Goal: Book appointment/travel/reservation

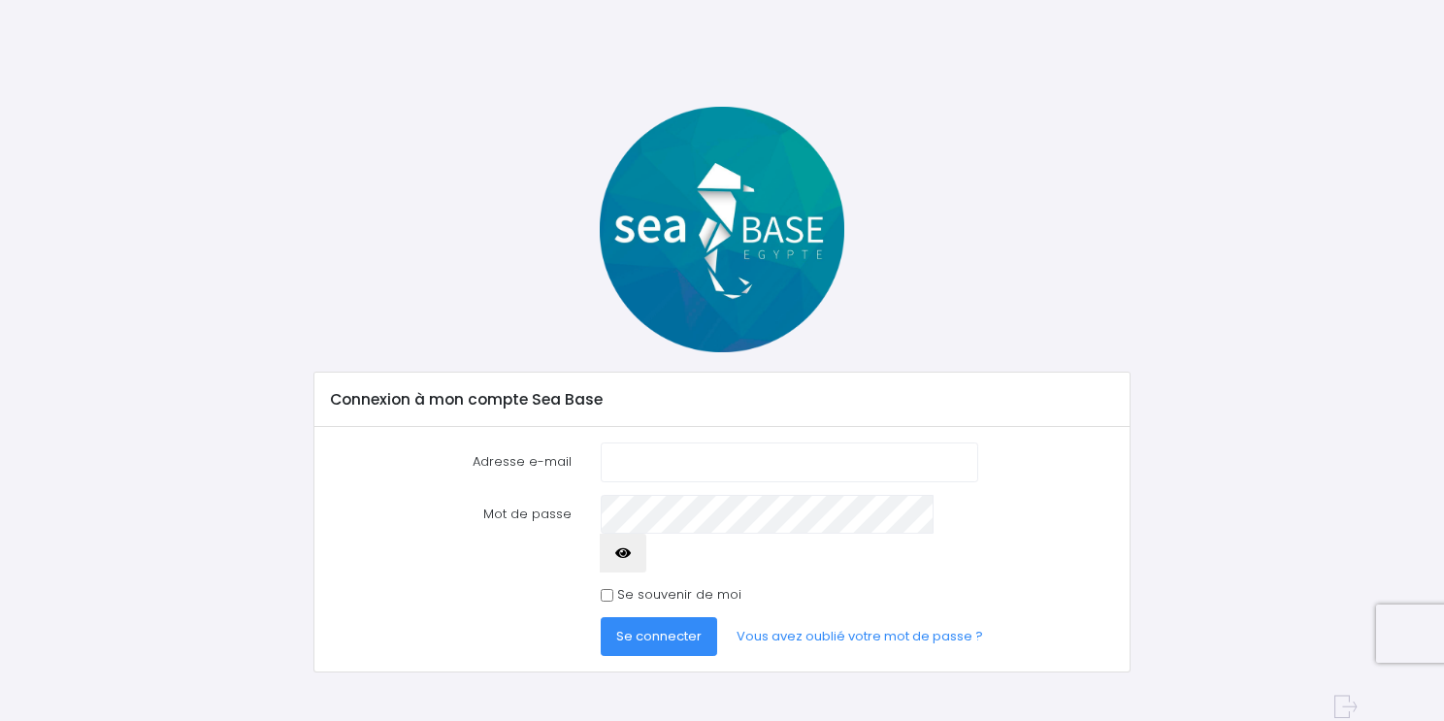
type input "[EMAIL_ADDRESS][DOMAIN_NAME]"
click at [631, 553] on icon "button" at bounding box center [623, 553] width 16 height 0
click at [652, 627] on span "Se connecter" at bounding box center [658, 636] width 85 height 18
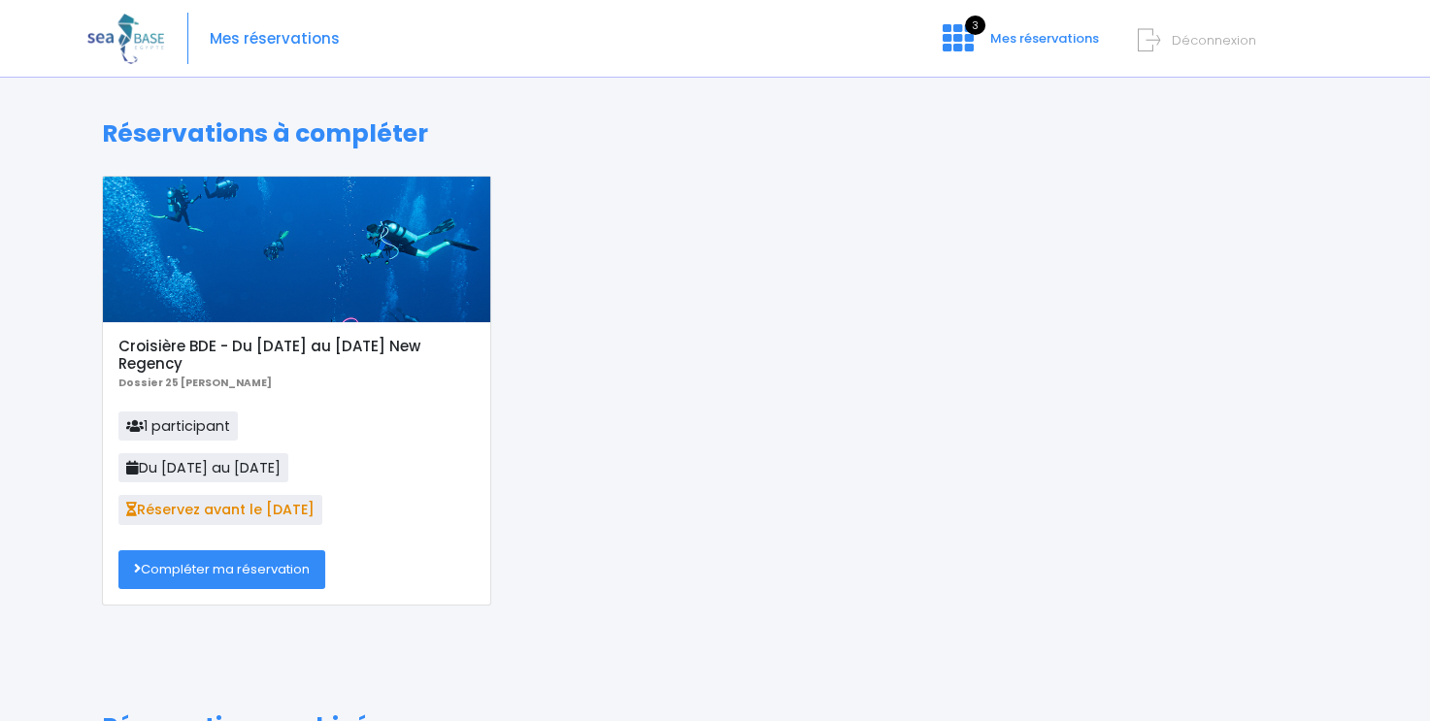
click at [287, 562] on link "Compléter ma réservation" at bounding box center [221, 569] width 207 height 39
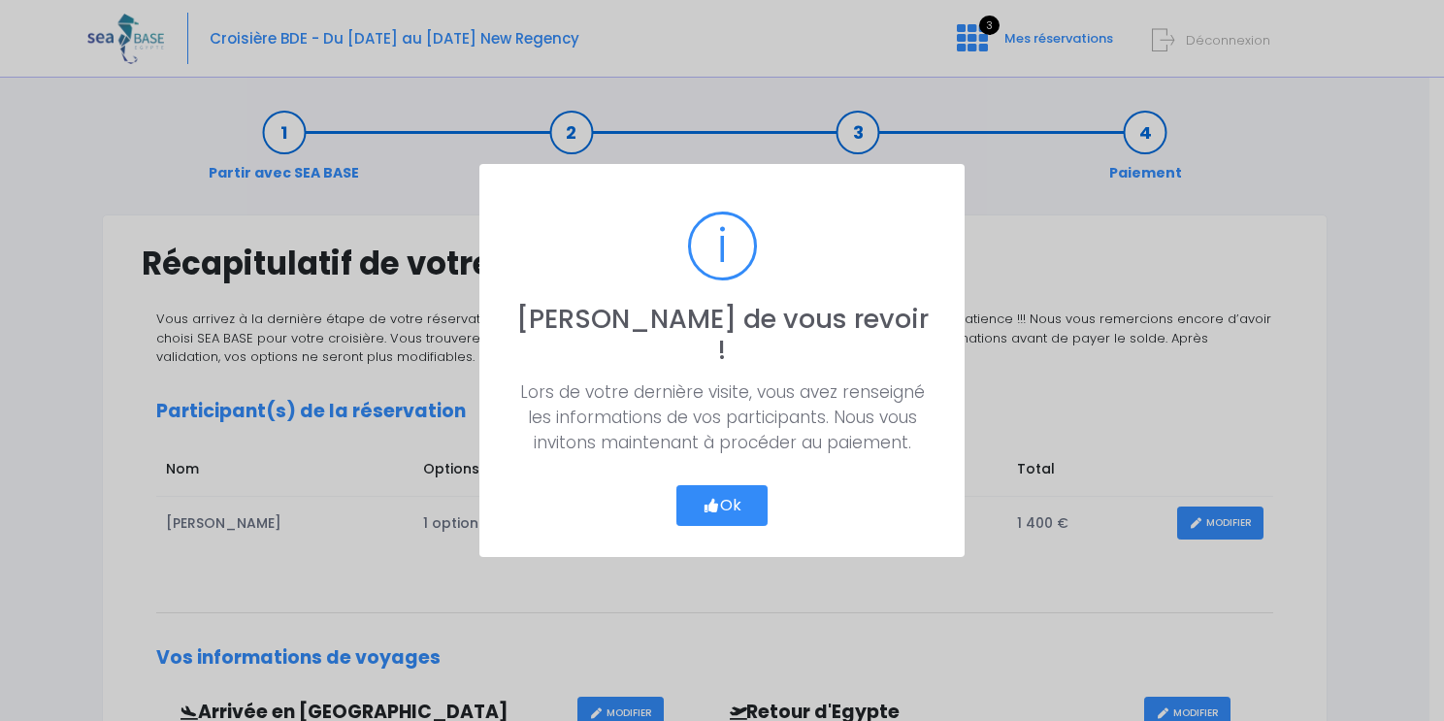
click at [738, 485] on button "Ok" at bounding box center [722, 505] width 91 height 41
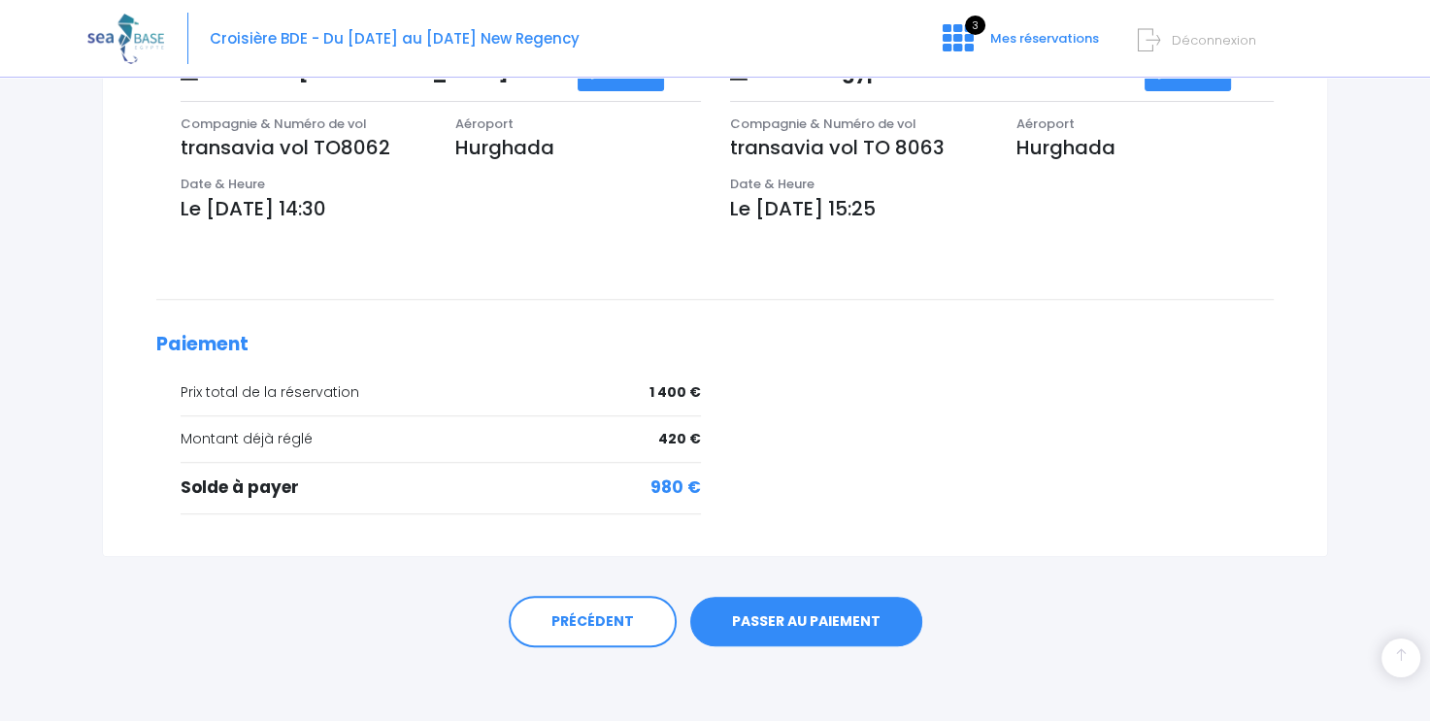
scroll to position [641, 0]
click at [754, 614] on link "PASSER AU PAIEMENT" at bounding box center [806, 621] width 232 height 50
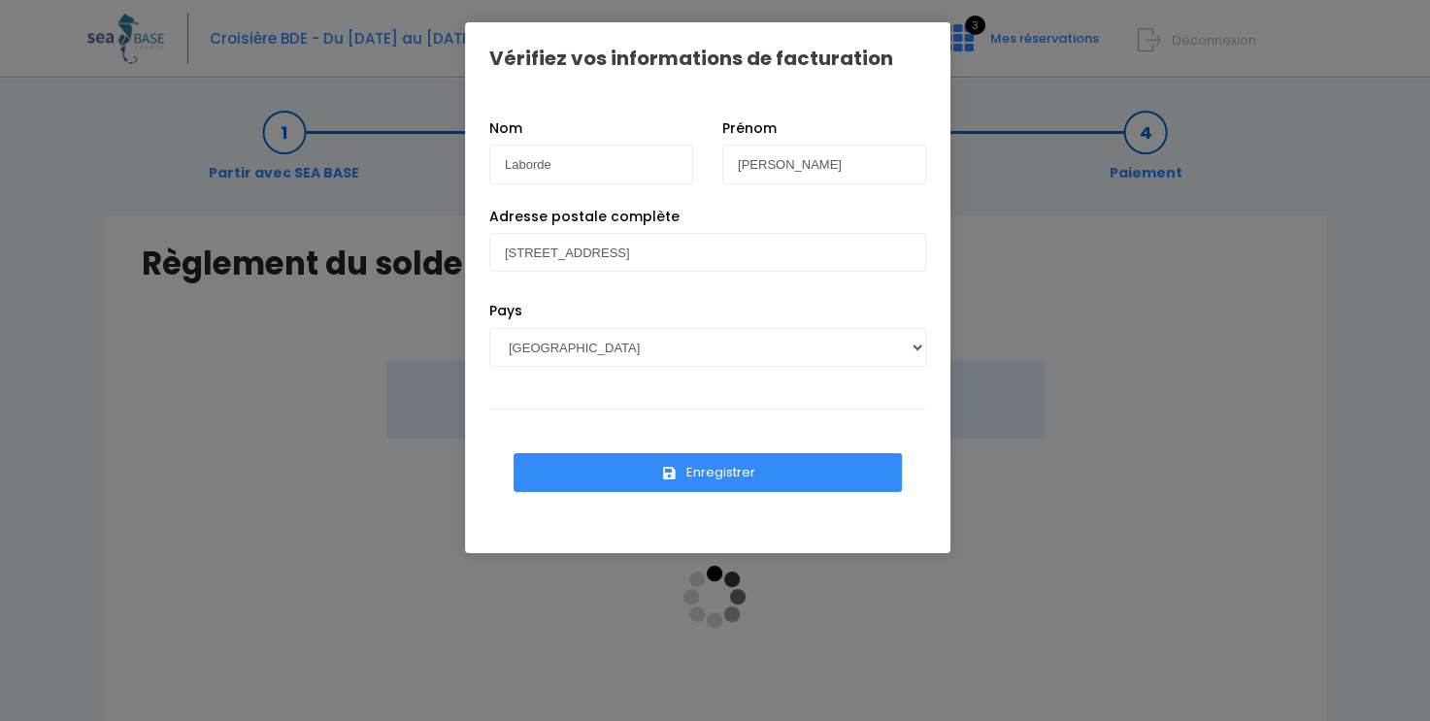
click at [752, 468] on button "Enregistrer" at bounding box center [707, 472] width 388 height 39
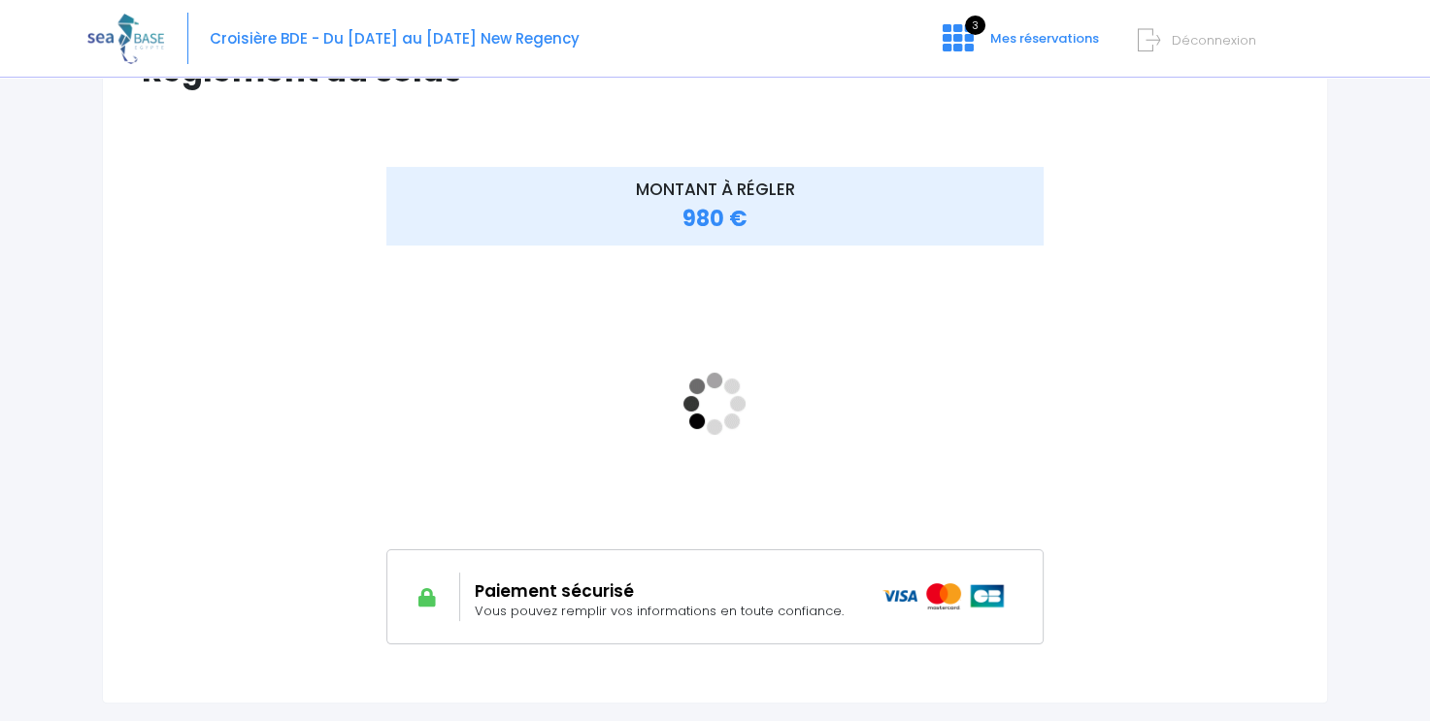
scroll to position [194, 0]
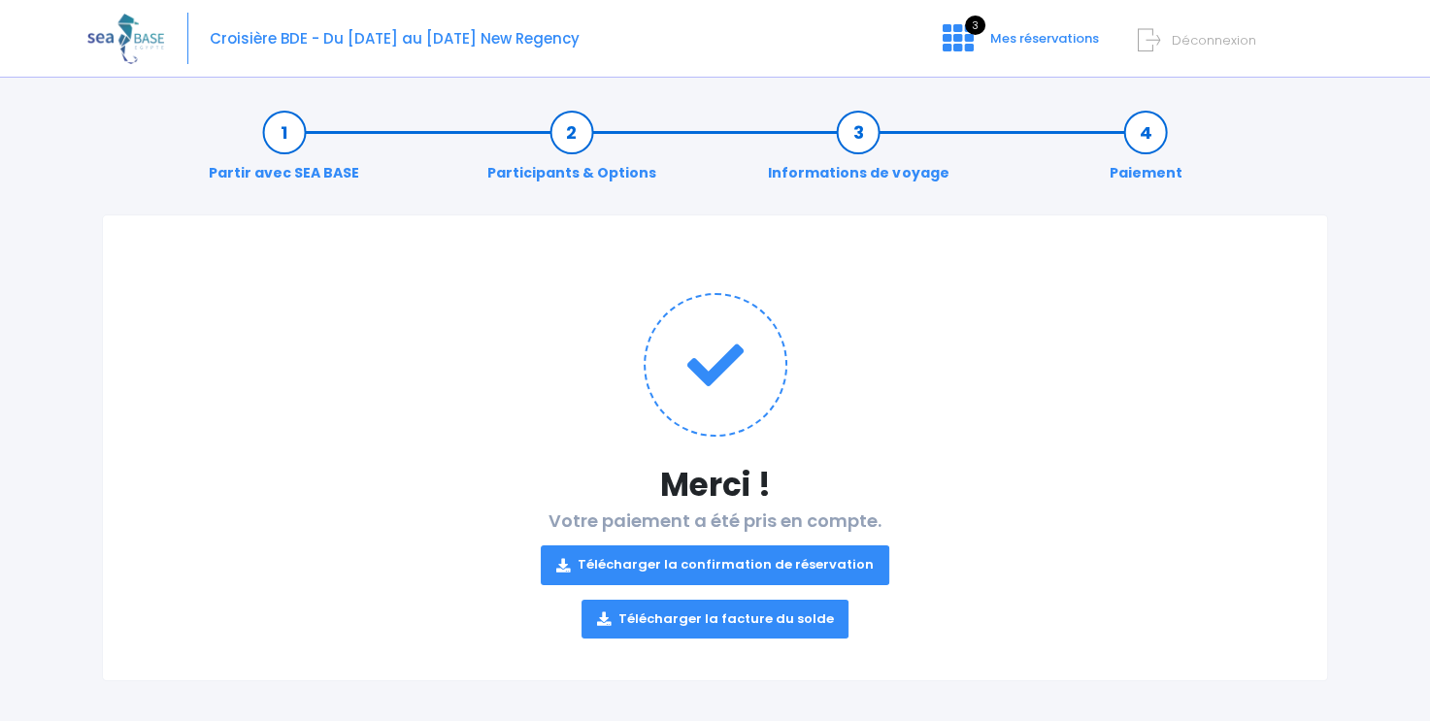
click at [835, 561] on link "Télécharger la confirmation de réservation" at bounding box center [715, 565] width 348 height 39
click at [809, 613] on link "Télécharger la facture du solde" at bounding box center [715, 619] width 268 height 39
